Goal: Information Seeking & Learning: Compare options

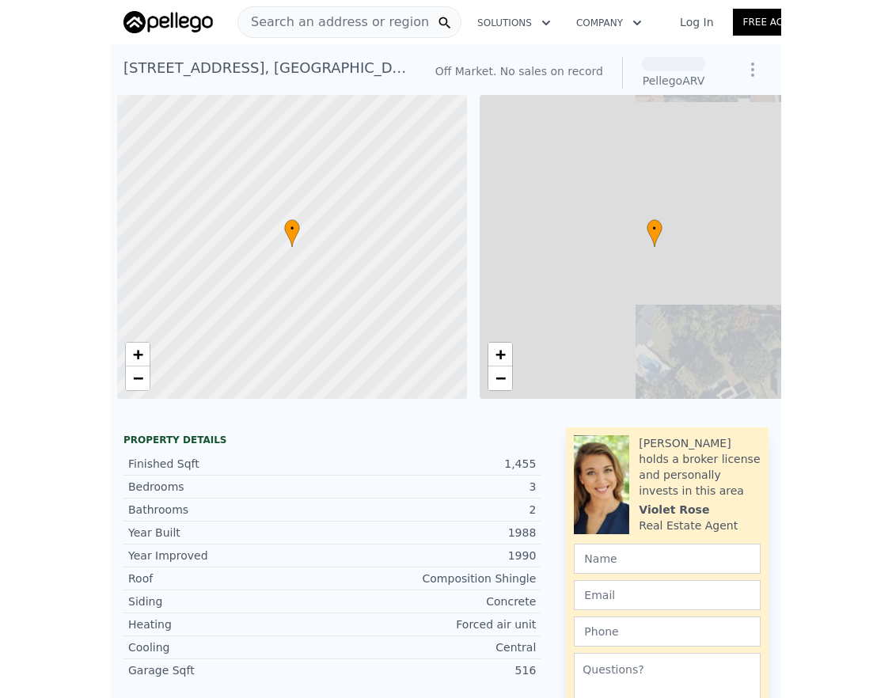
scroll to position [0, 6]
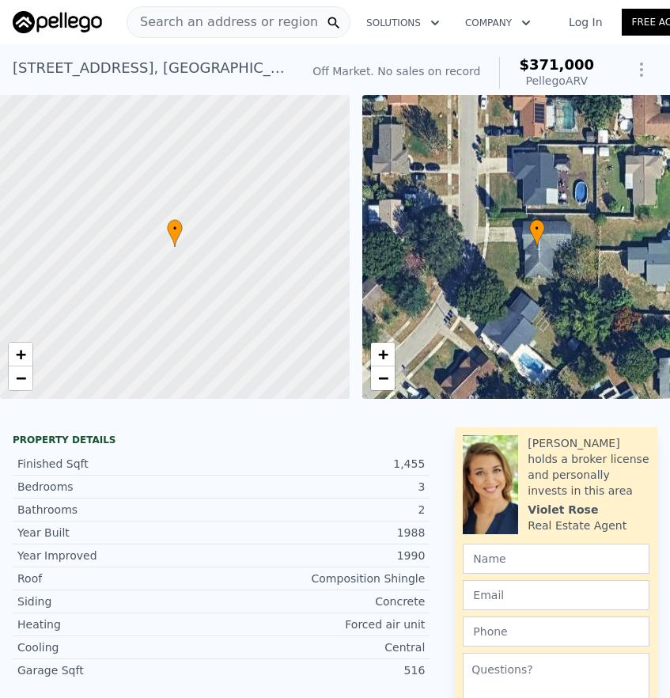
click at [181, 23] on span "Search an address or region" at bounding box center [222, 22] width 191 height 19
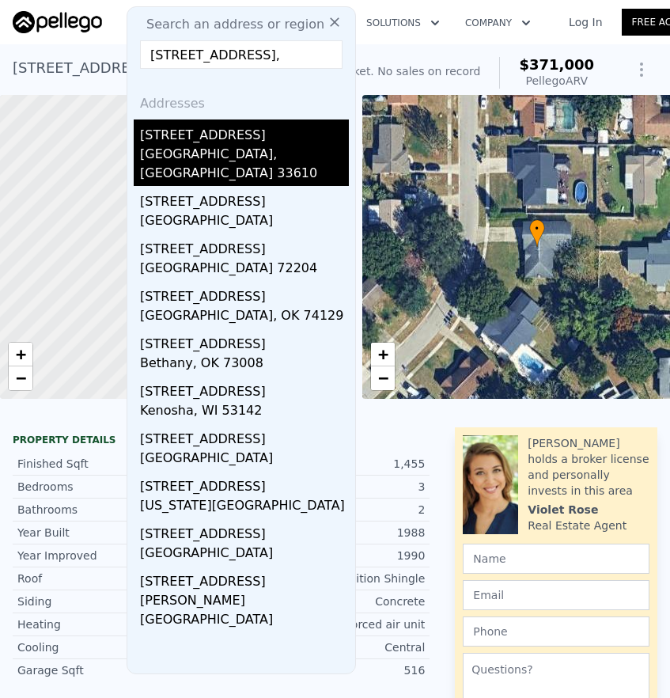
type input "[STREET_ADDRESS],"
click at [191, 154] on div "[GEOGRAPHIC_DATA], [GEOGRAPHIC_DATA] 33610" at bounding box center [244, 165] width 209 height 41
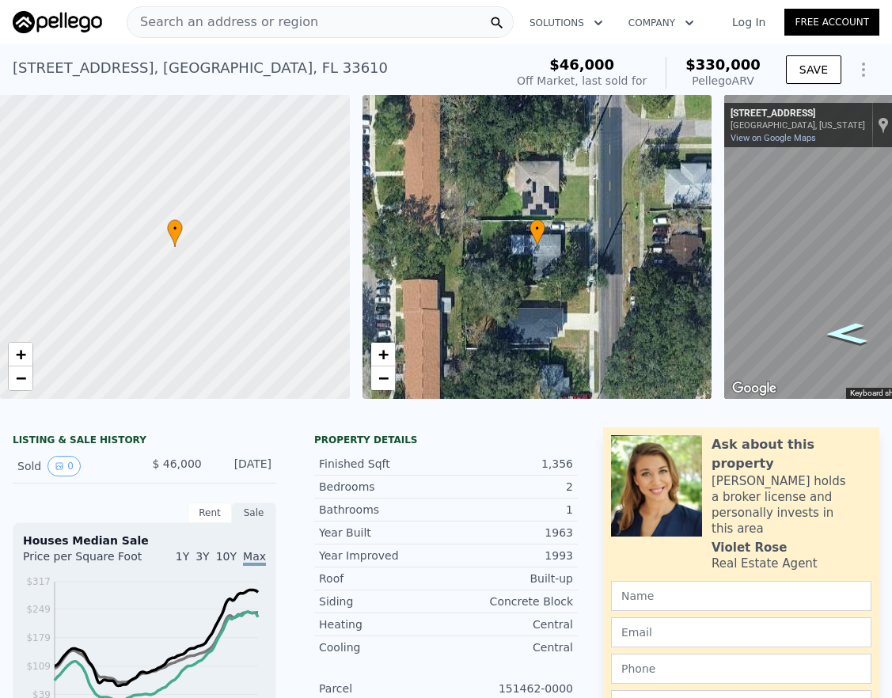
click at [669, 332] on icon "Go South, N 30th St" at bounding box center [846, 334] width 78 height 32
click at [669, 252] on div "• + − • + − ← Move left → Move right ↑ Move up ↓ Move down + Zoom in - Zoom out…" at bounding box center [446, 247] width 892 height 304
click at [669, 256] on div "• + − • + − ← Move left → Move right ↑ Move up ↓ Move down + Zoom in - Zoom out…" at bounding box center [446, 247] width 892 height 304
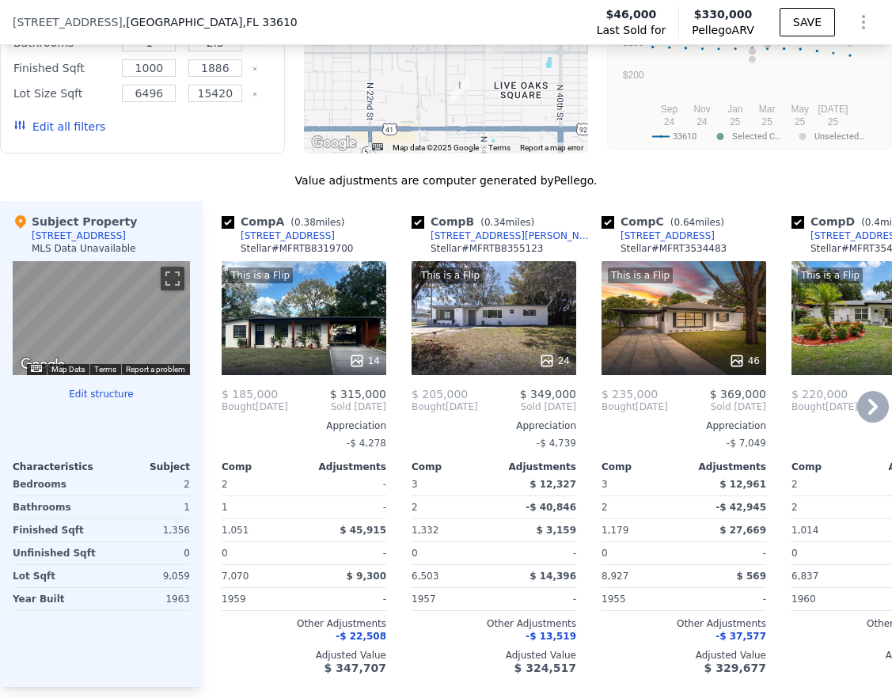
scroll to position [1630, 0]
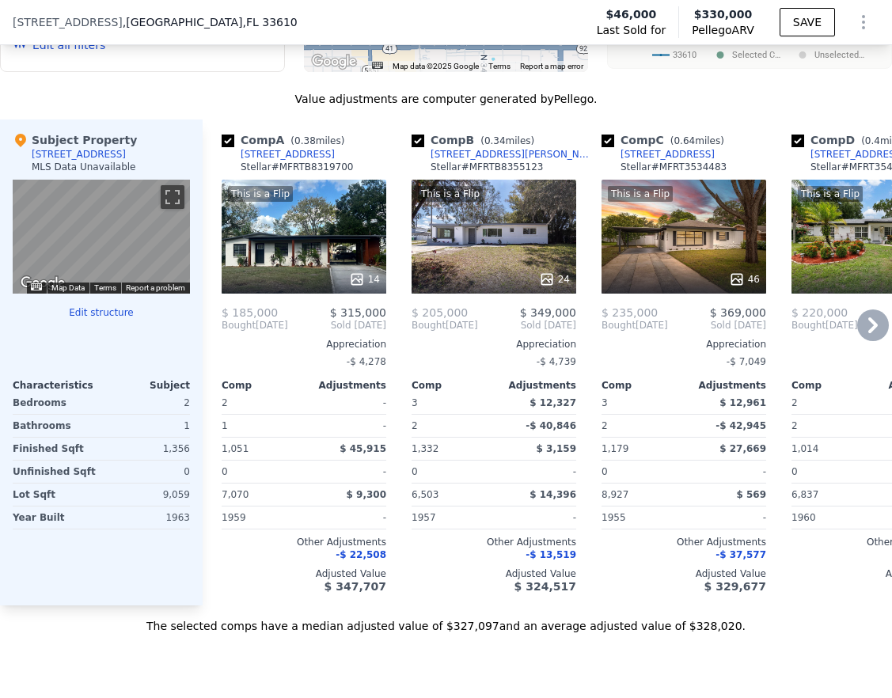
click at [277, 258] on div "This is a Flip 14" at bounding box center [304, 237] width 165 height 114
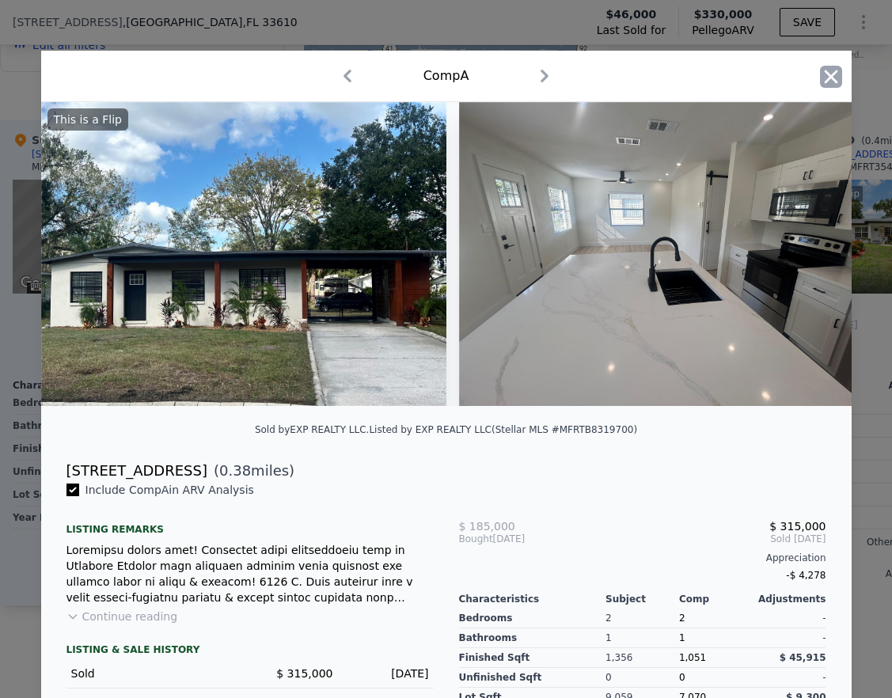
click at [669, 79] on icon "button" at bounding box center [831, 77] width 22 height 22
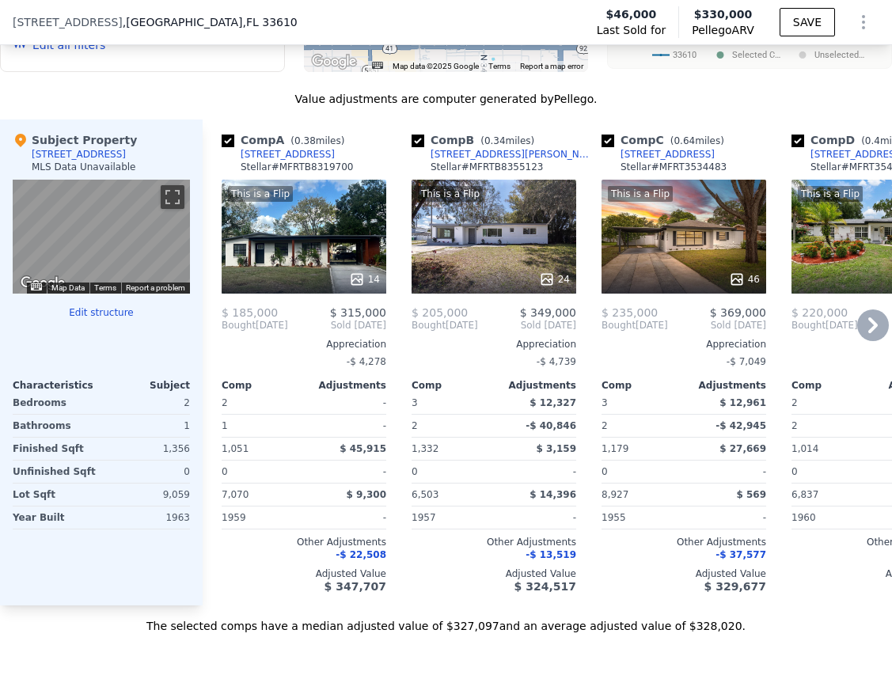
click at [483, 260] on div "This is a Flip 24" at bounding box center [493, 237] width 165 height 114
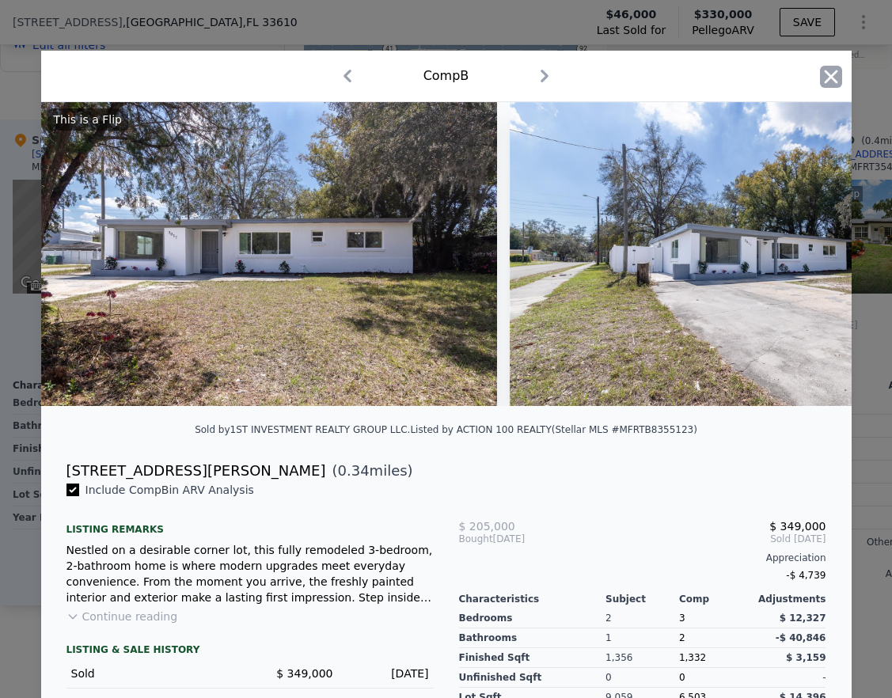
click at [669, 77] on icon "button" at bounding box center [831, 77] width 22 height 22
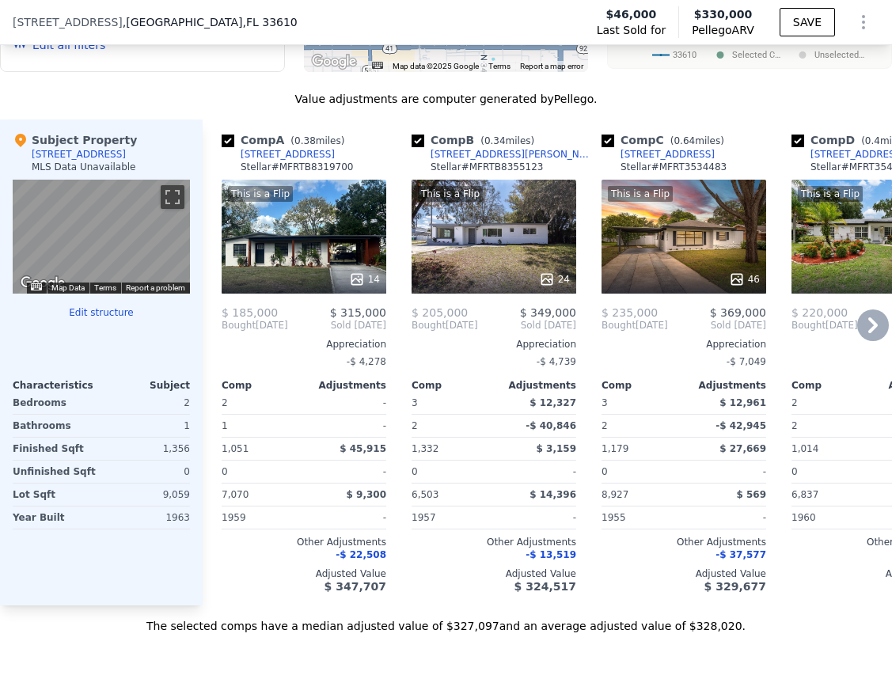
click at [669, 263] on div "This is a Flip 46" at bounding box center [683, 237] width 165 height 114
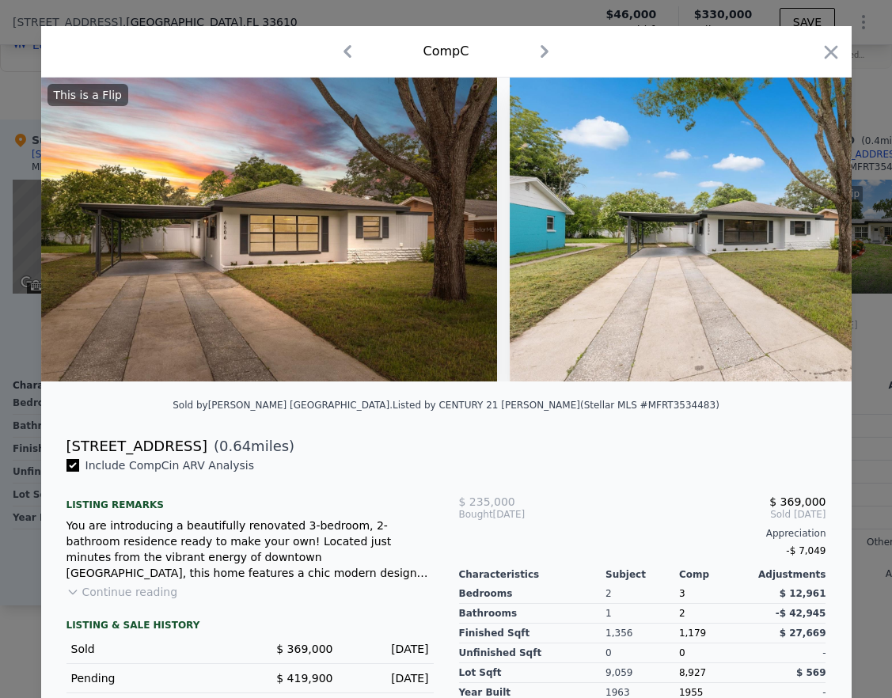
scroll to position [174, 0]
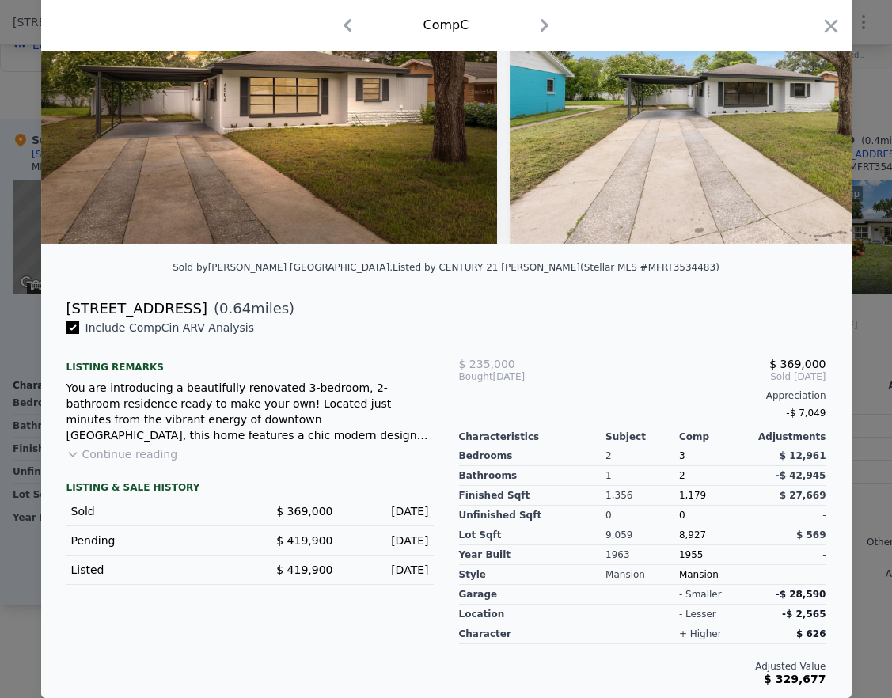
drag, startPoint x: 826, startPoint y: 28, endPoint x: 786, endPoint y: 66, distance: 54.9
click at [669, 66] on div "Comp C This is a Flip Sold by [PERSON_NAME] [GEOGRAPHIC_DATA] . Listed by CENTU…" at bounding box center [446, 292] width 810 height 809
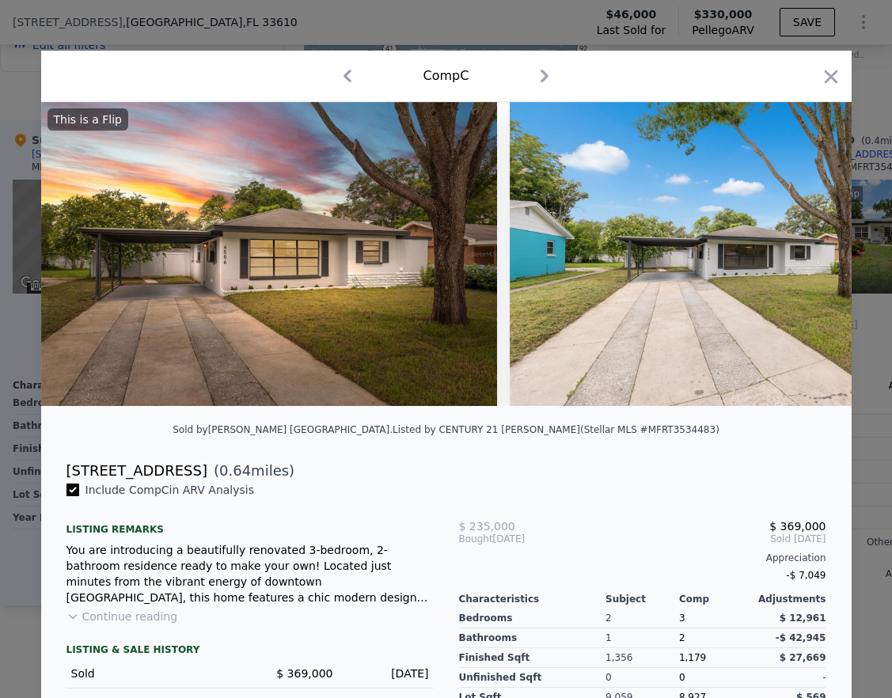
drag, startPoint x: 816, startPoint y: 79, endPoint x: 734, endPoint y: 121, distance: 91.7
click at [669, 121] on div "Comp C This is a Flip Sold by [PERSON_NAME] [GEOGRAPHIC_DATA] . Listed by CENTU…" at bounding box center [446, 455] width 810 height 809
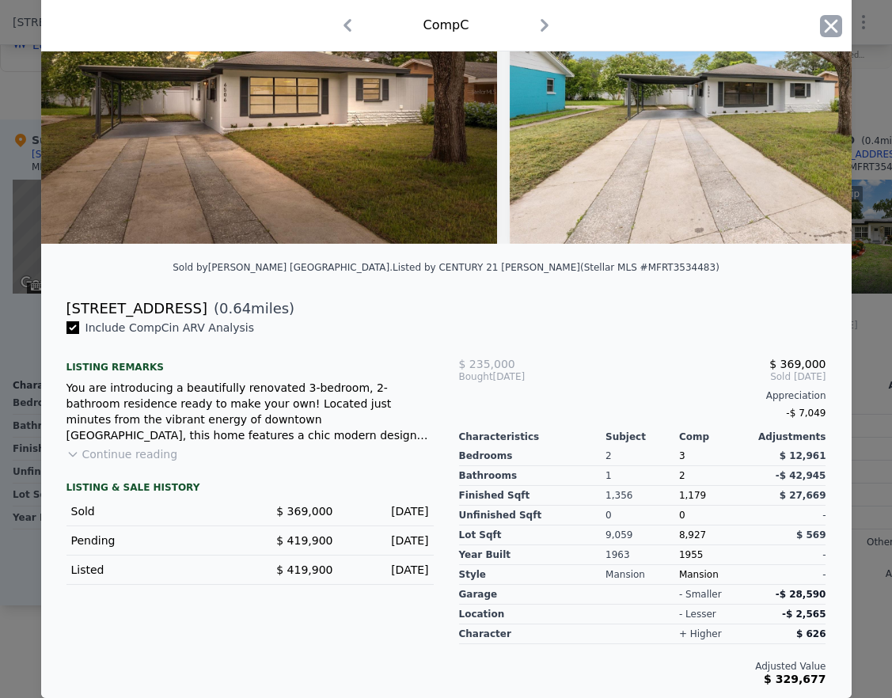
click at [669, 29] on icon "button" at bounding box center [831, 26] width 22 height 22
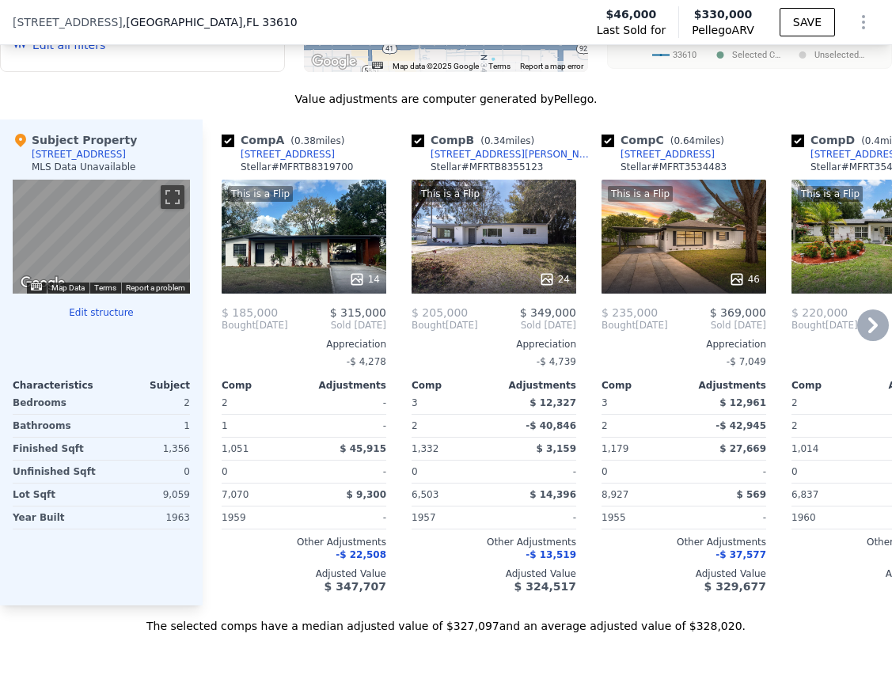
click at [669, 333] on icon at bounding box center [873, 325] width 32 height 32
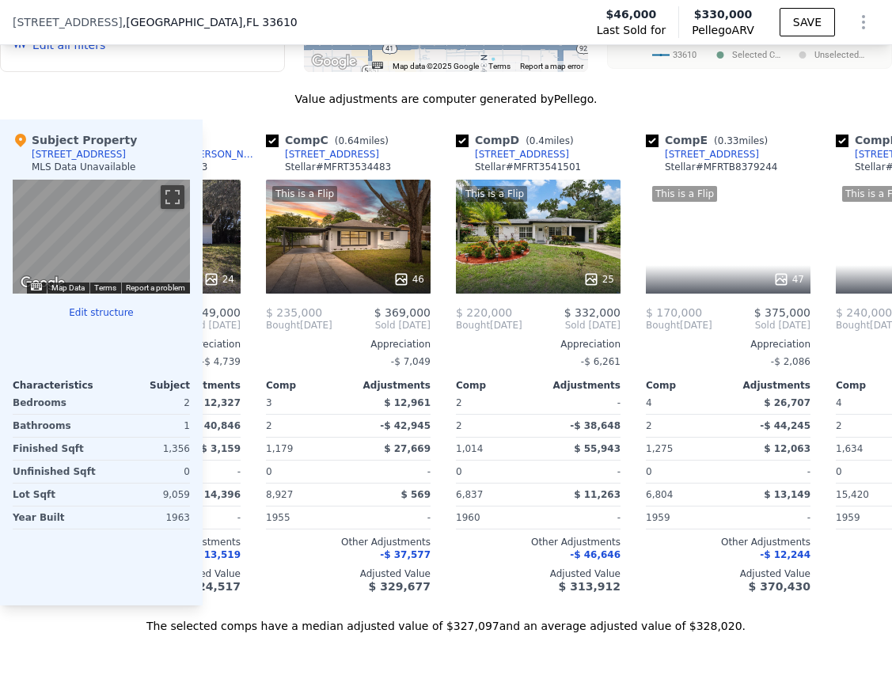
scroll to position [0, 380]
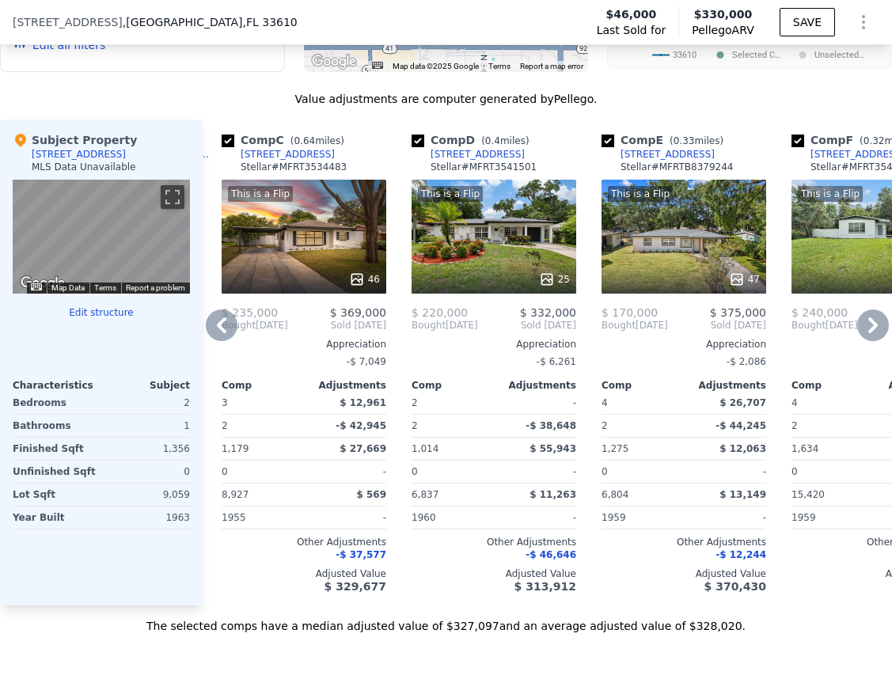
click at [494, 253] on div "This is a Flip 25" at bounding box center [493, 237] width 165 height 114
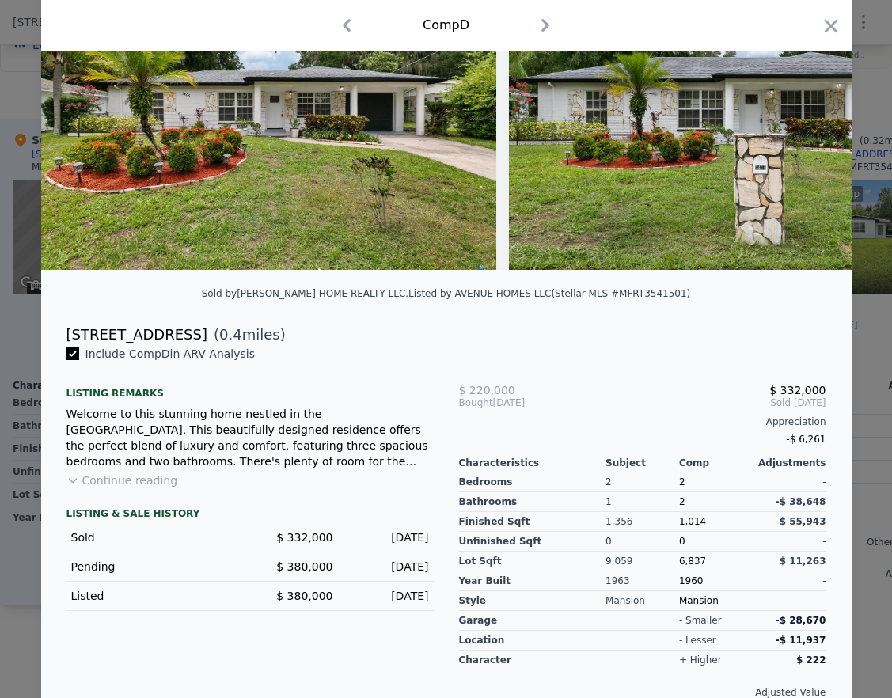
scroll to position [139, 0]
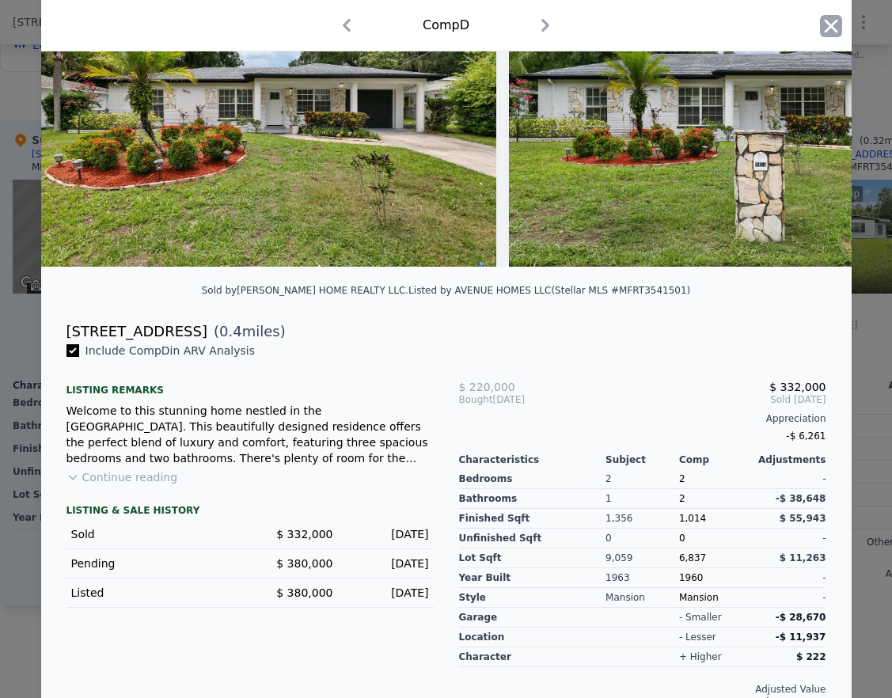
click at [669, 21] on icon "button" at bounding box center [831, 26] width 22 height 22
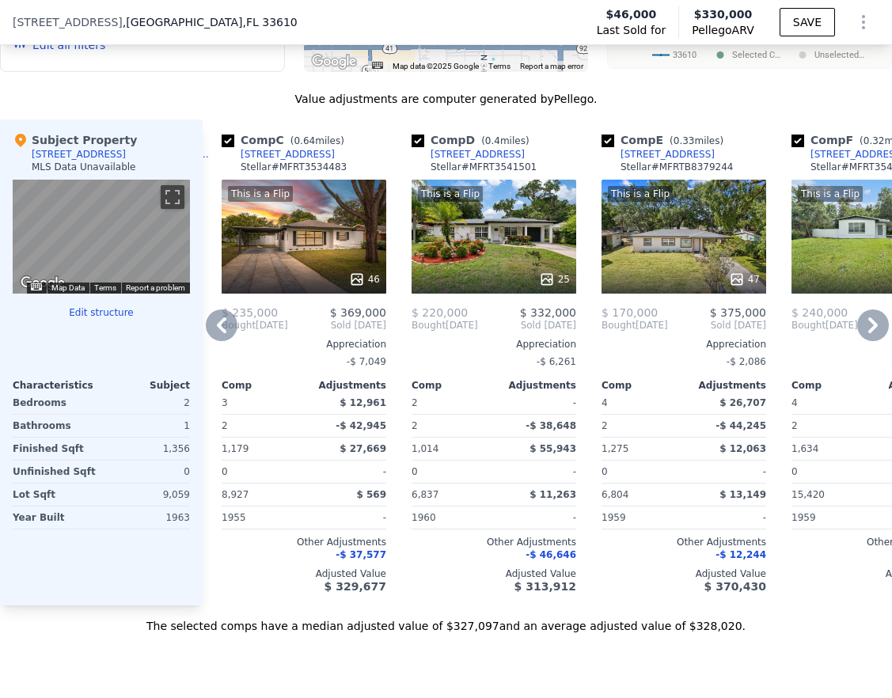
click at [669, 333] on icon at bounding box center [872, 325] width 9 height 16
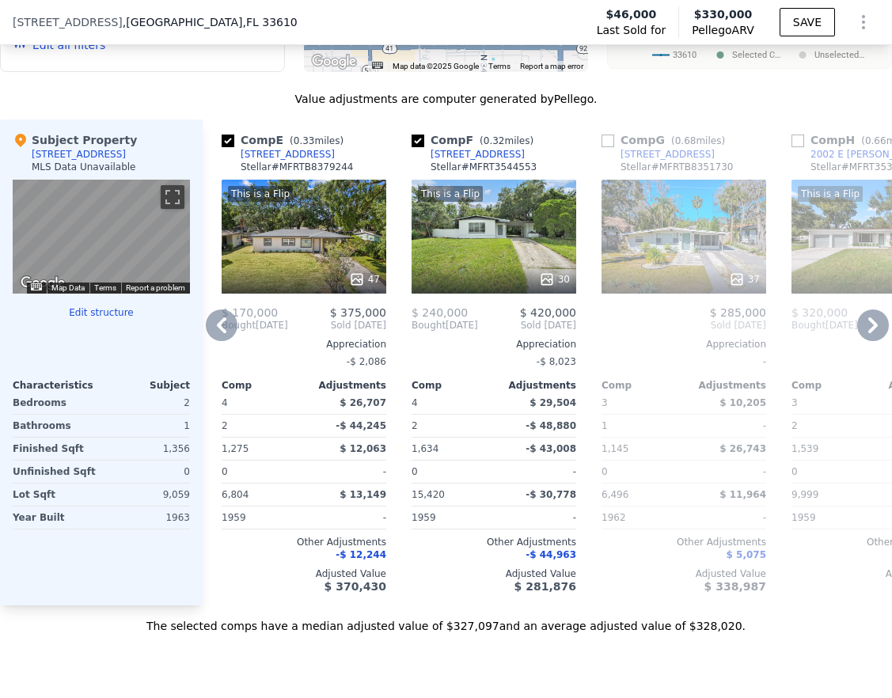
click at [468, 266] on div "This is a Flip 30" at bounding box center [493, 237] width 165 height 114
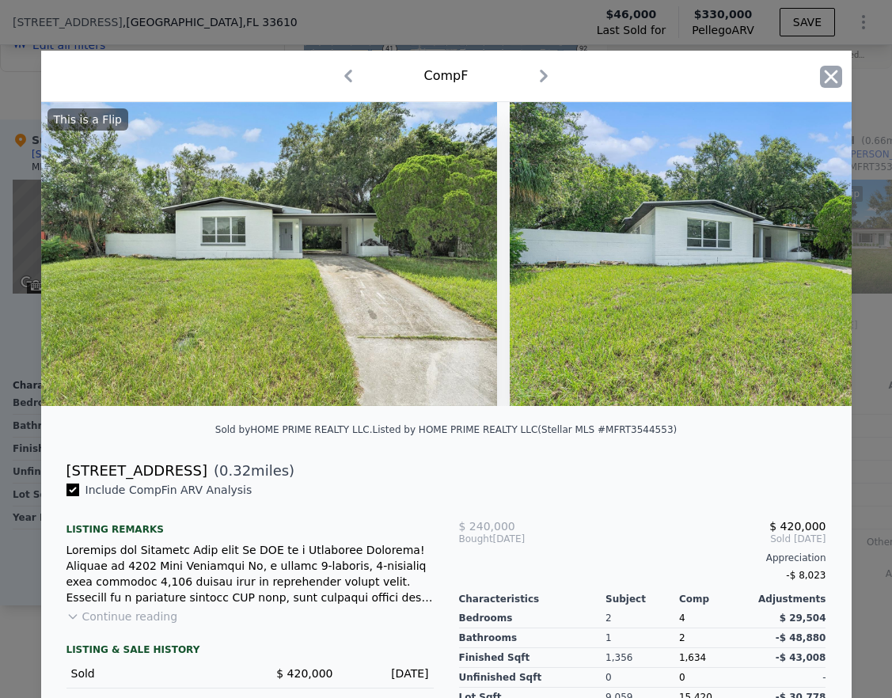
click at [669, 74] on icon "button" at bounding box center [831, 77] width 22 height 22
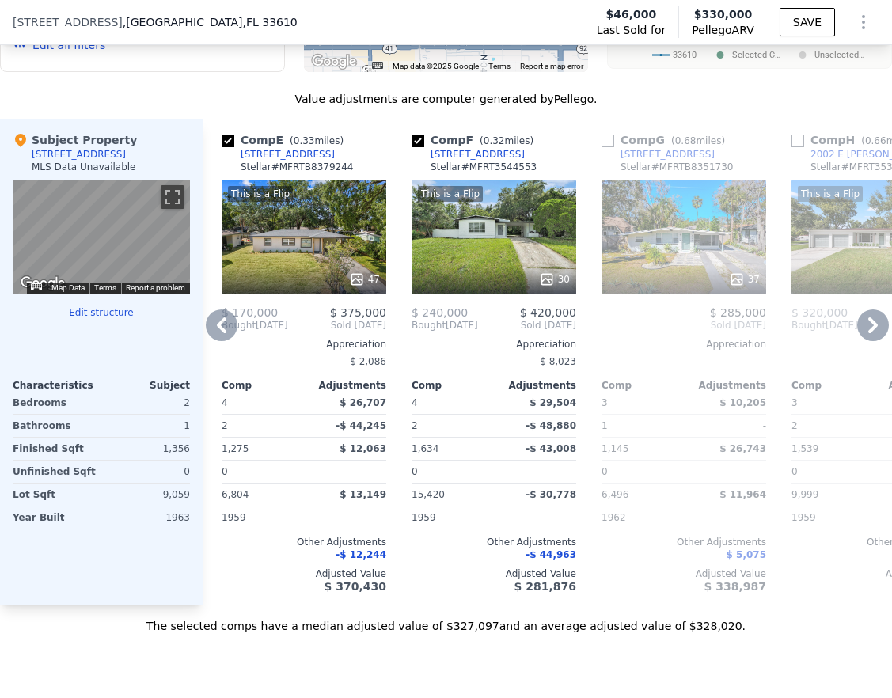
click at [669, 336] on icon at bounding box center [873, 325] width 32 height 32
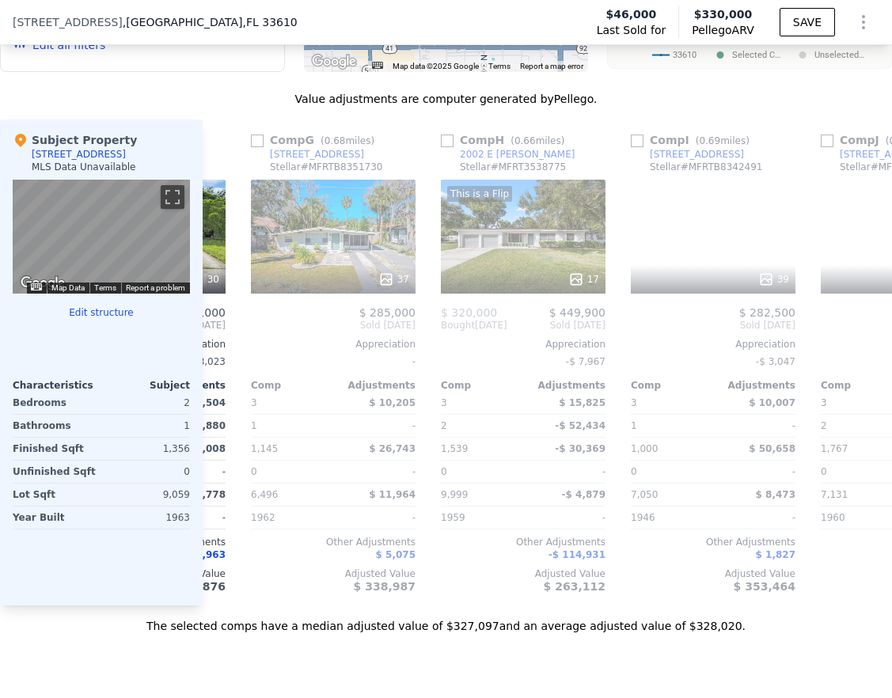
scroll to position [0, 1139]
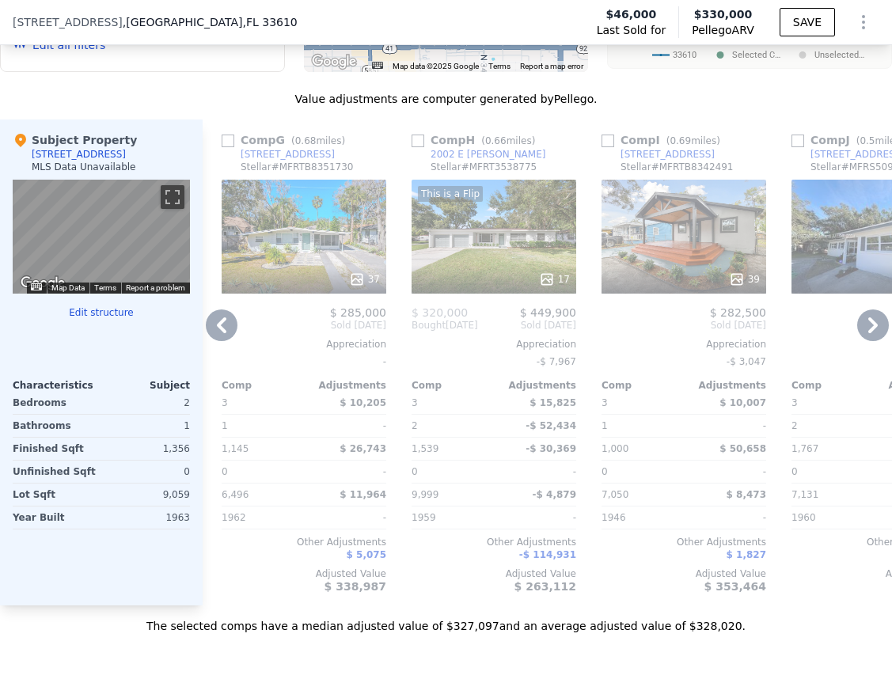
click at [669, 331] on icon at bounding box center [873, 325] width 32 height 32
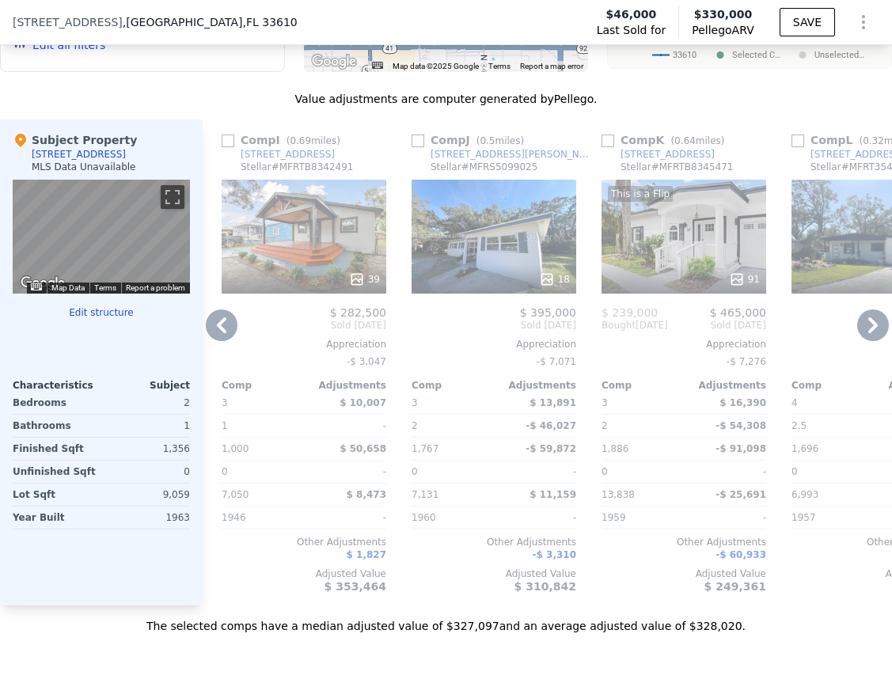
click at [669, 257] on div "This is a Flip 91" at bounding box center [683, 237] width 165 height 114
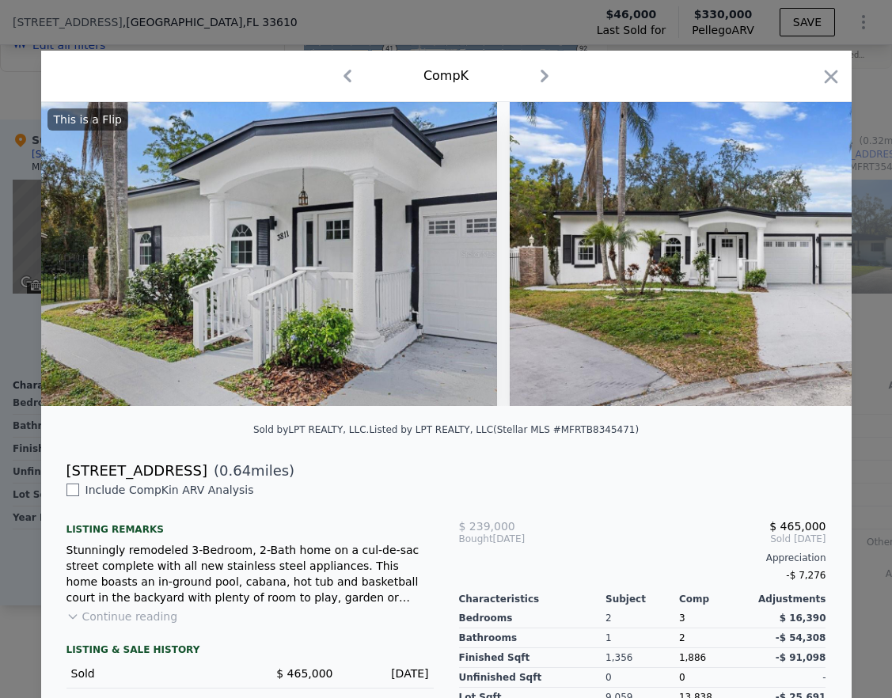
scroll to position [153, 0]
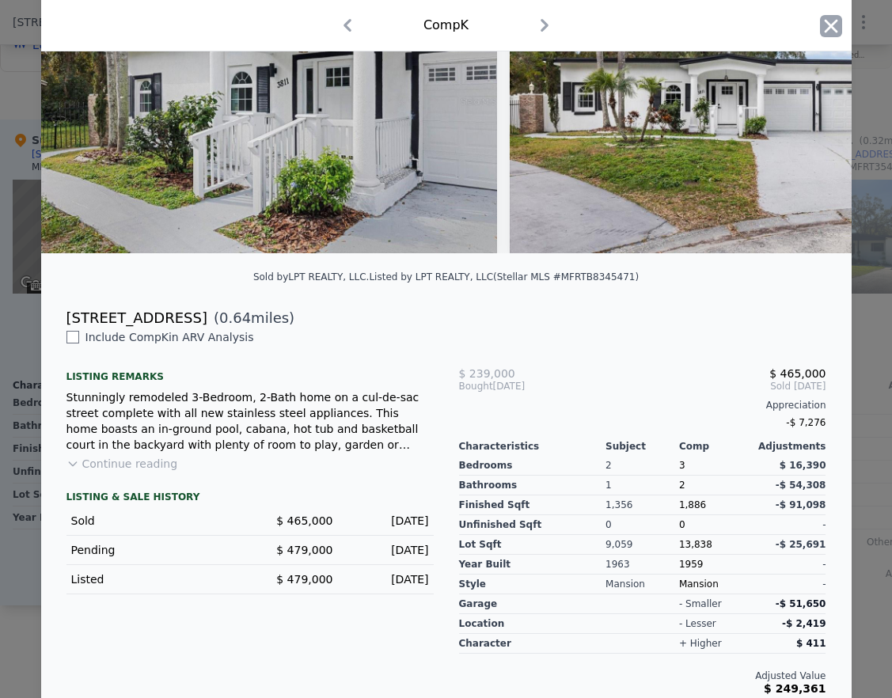
click at [669, 30] on icon "button" at bounding box center [831, 26] width 22 height 22
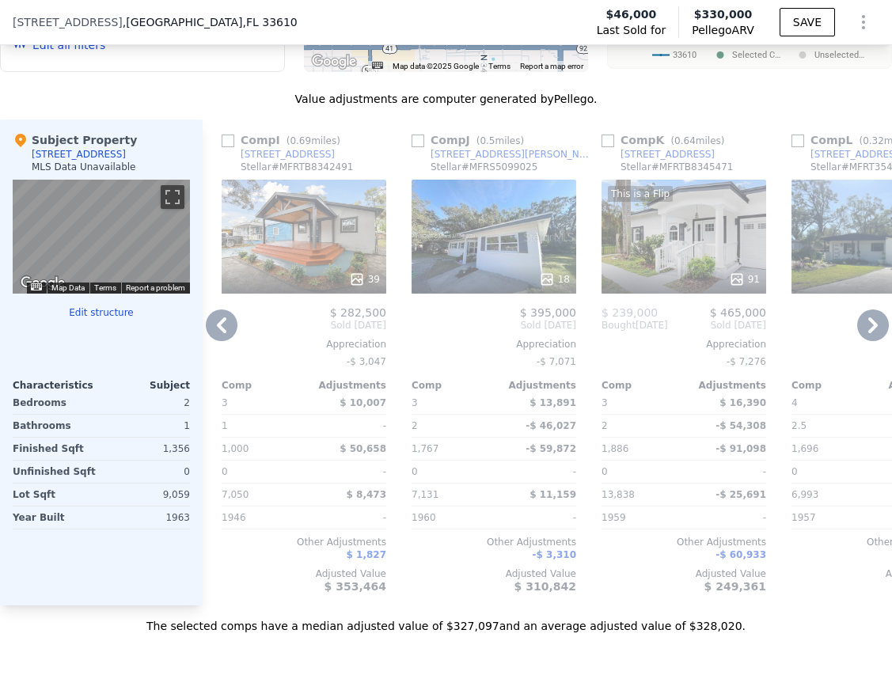
click at [669, 338] on icon at bounding box center [873, 325] width 32 height 32
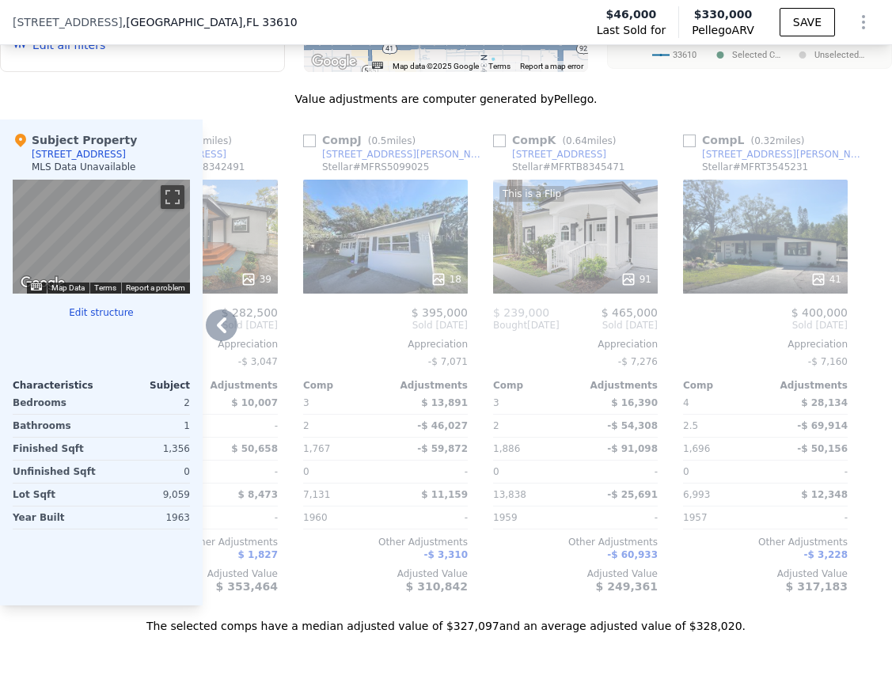
click at [669, 240] on div "41" at bounding box center [765, 237] width 165 height 114
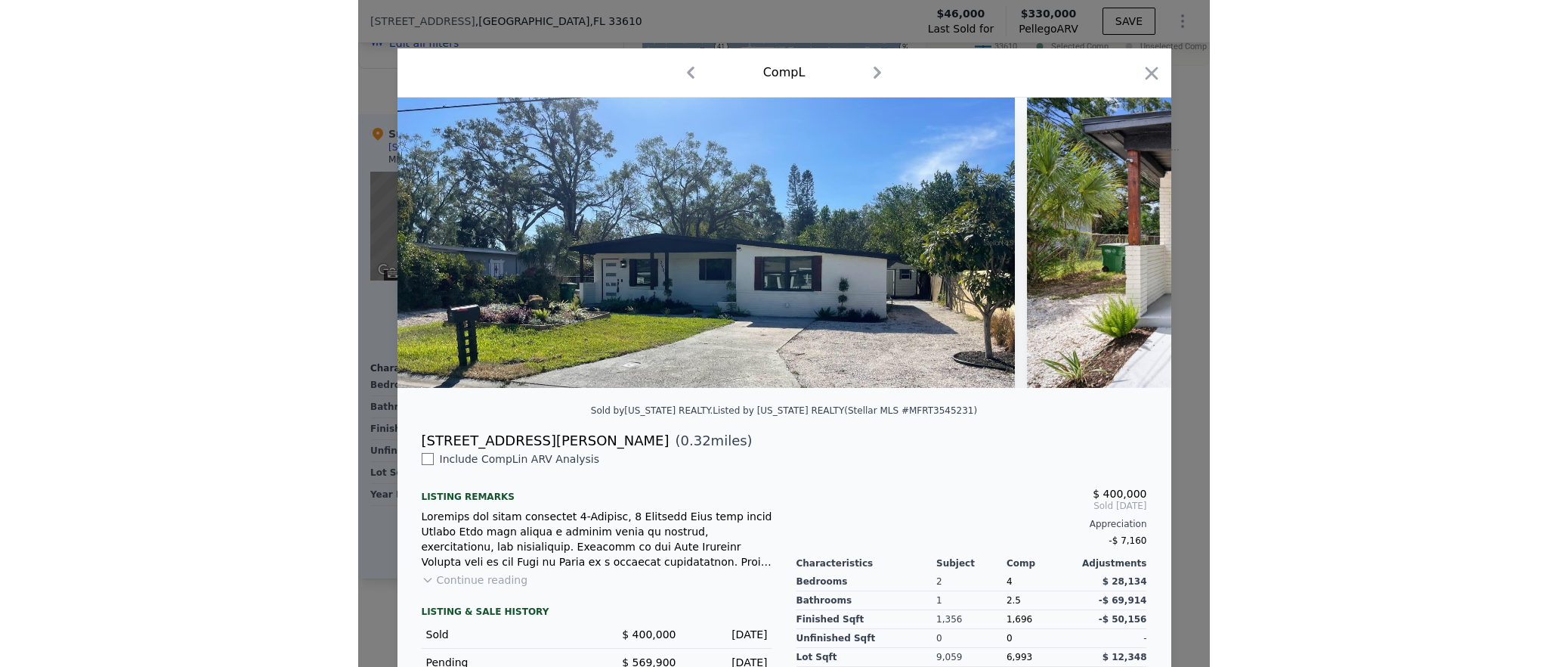
scroll to position [0, 1439]
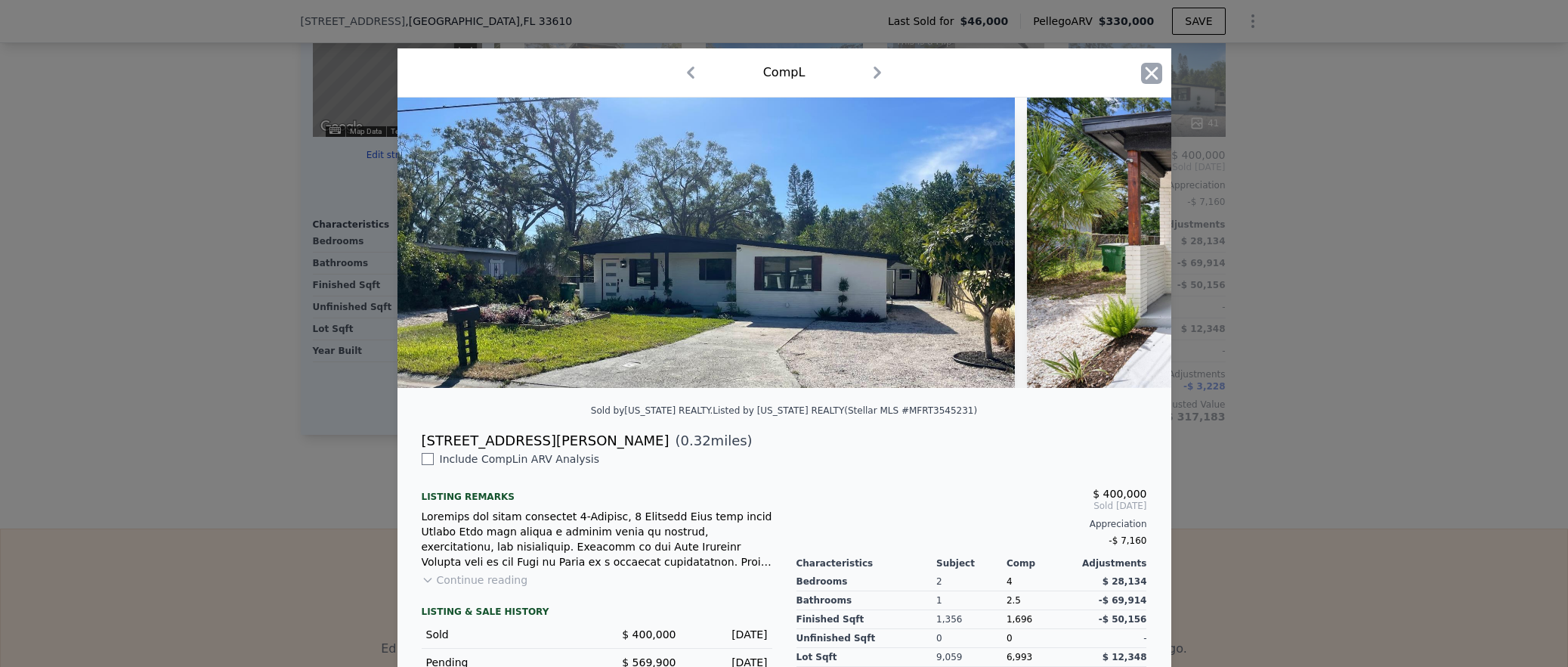
click at [639, 73] on icon "button" at bounding box center [1151, 73] width 12 height 12
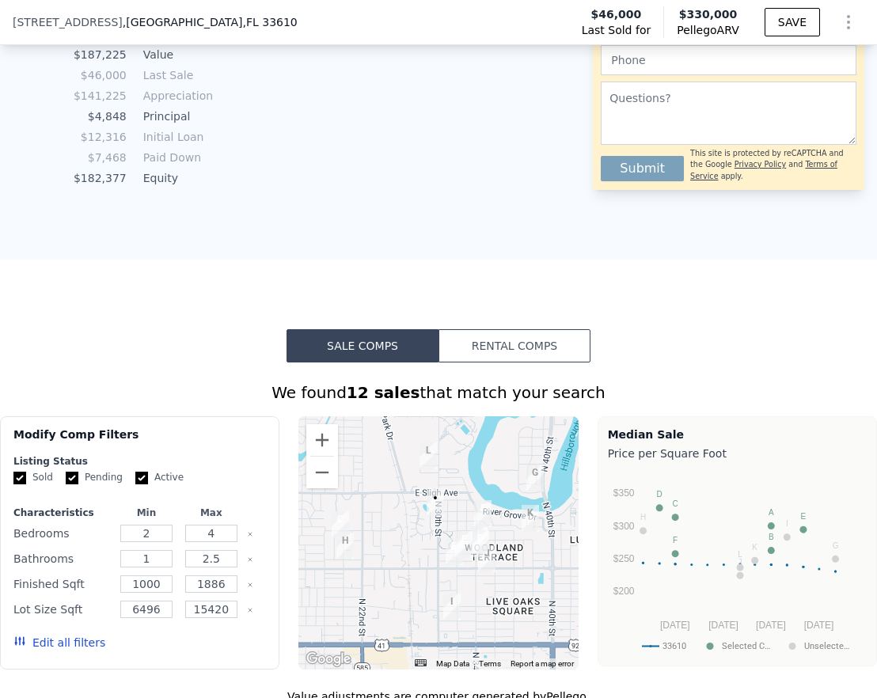
scroll to position [1575, 0]
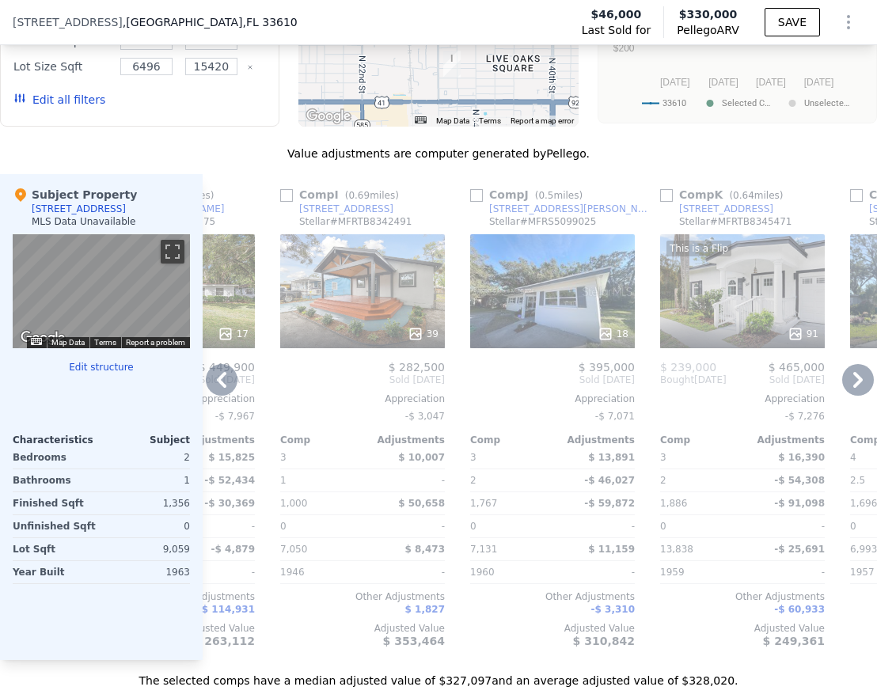
click at [669, 389] on icon at bounding box center [858, 380] width 32 height 32
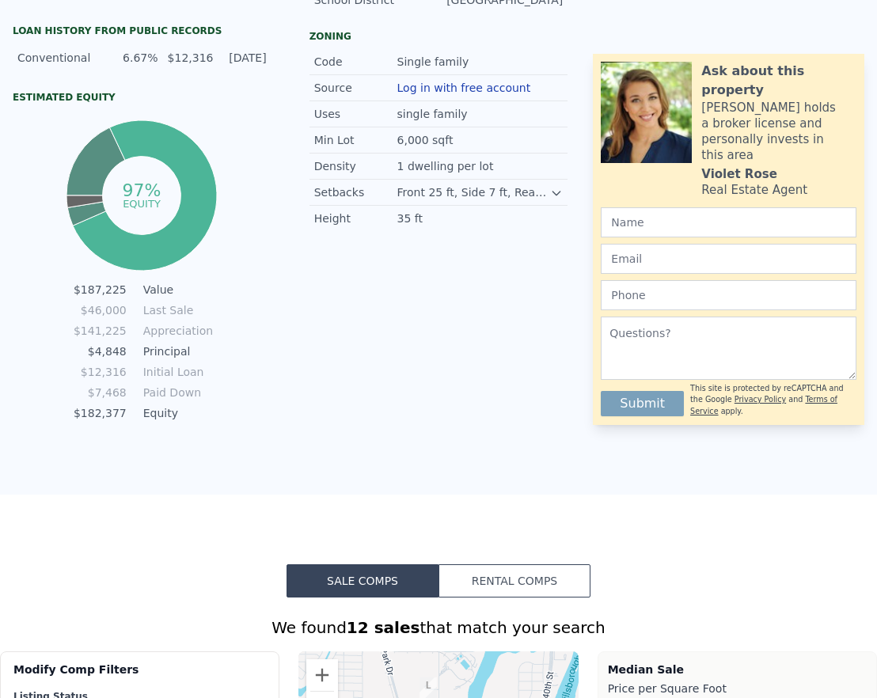
scroll to position [0, 0]
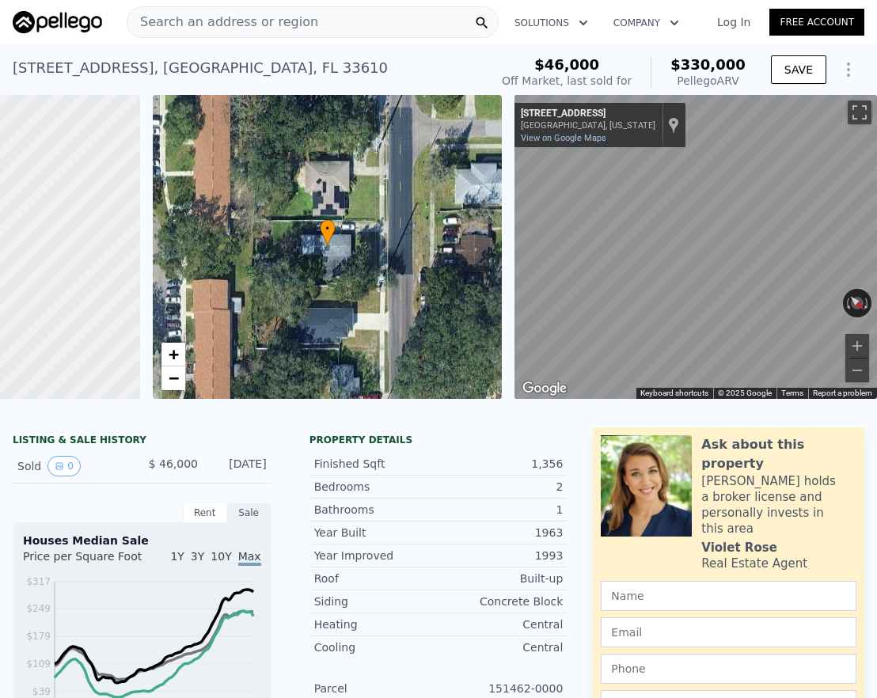
click at [296, 26] on span "Search an address or region" at bounding box center [222, 22] width 191 height 19
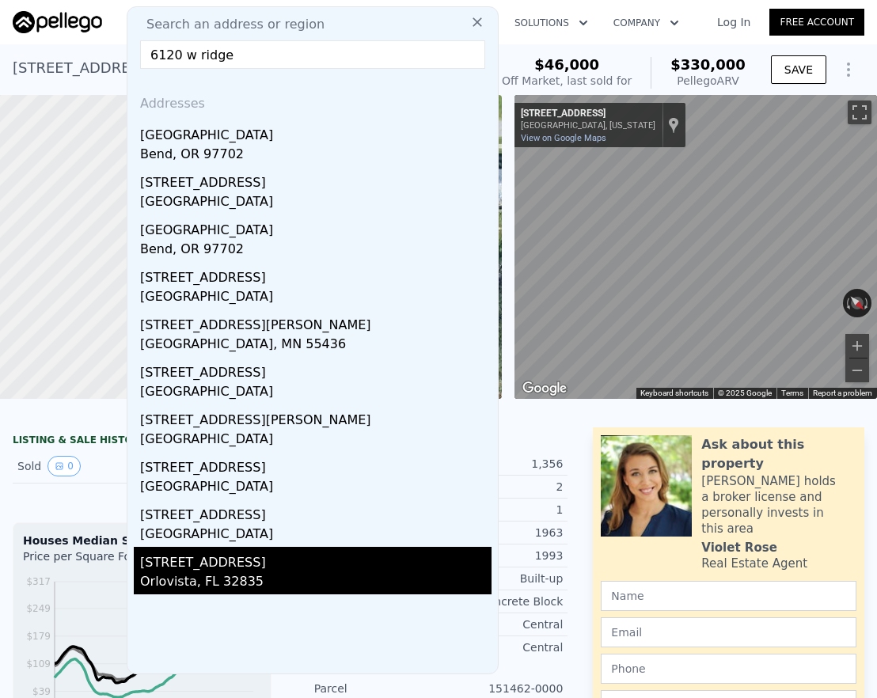
type input "6120 w ridge"
click at [268, 577] on div "Orlovista, FL 32835" at bounding box center [315, 583] width 351 height 22
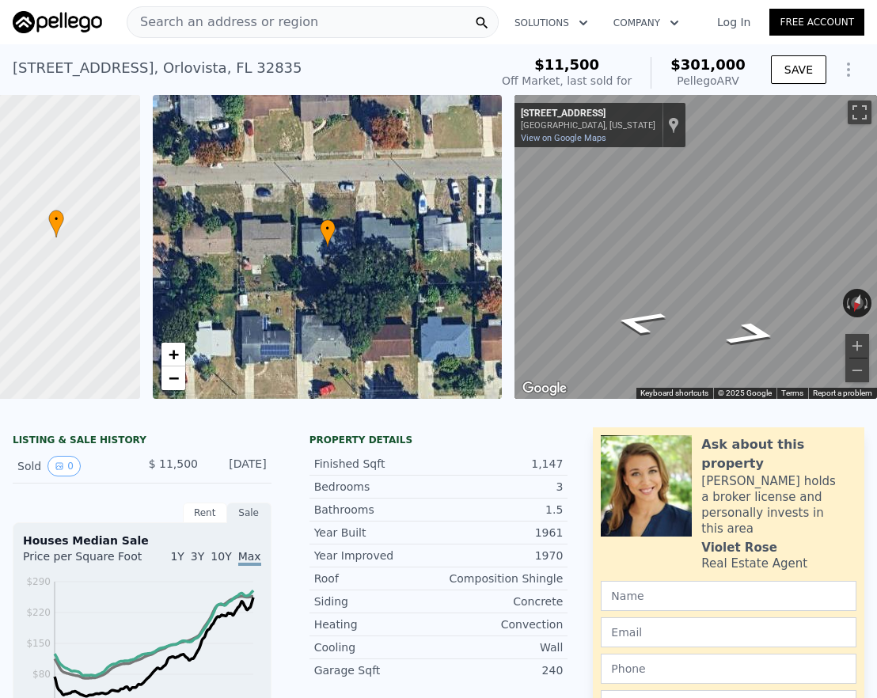
drag, startPoint x: 102, startPoint y: 243, endPoint x: 206, endPoint y: 233, distance: 104.1
click at [209, 233] on div "• + − • + − ← Move left → Move right ↑ Move up ↓ Move down + Zoom in - Zoom out…" at bounding box center [438, 247] width 877 height 304
click at [64, 234] on icon at bounding box center [71, 223] width 14 height 27
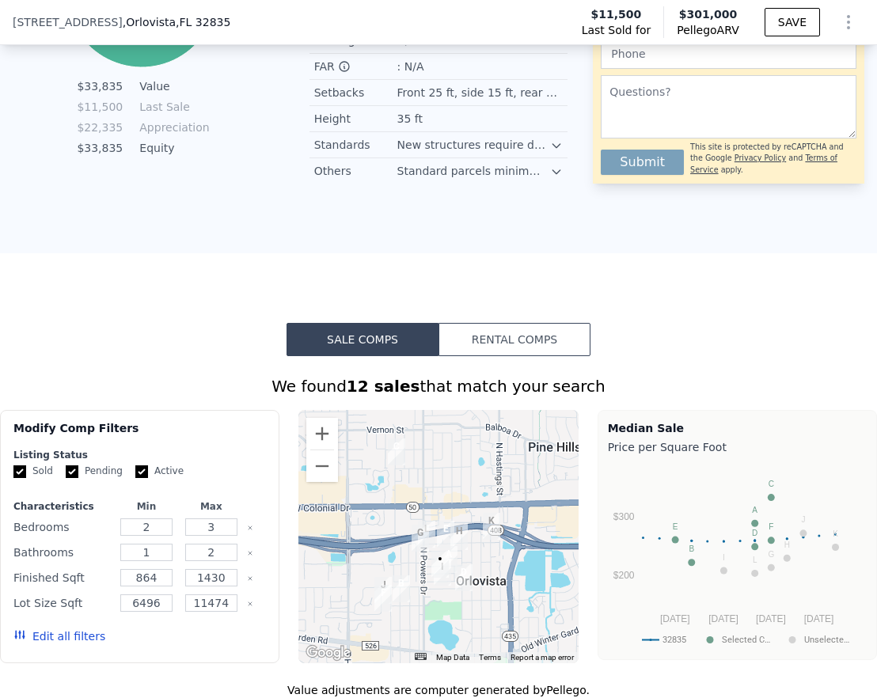
scroll to position [1538, 0]
